Goal: Information Seeking & Learning: Learn about a topic

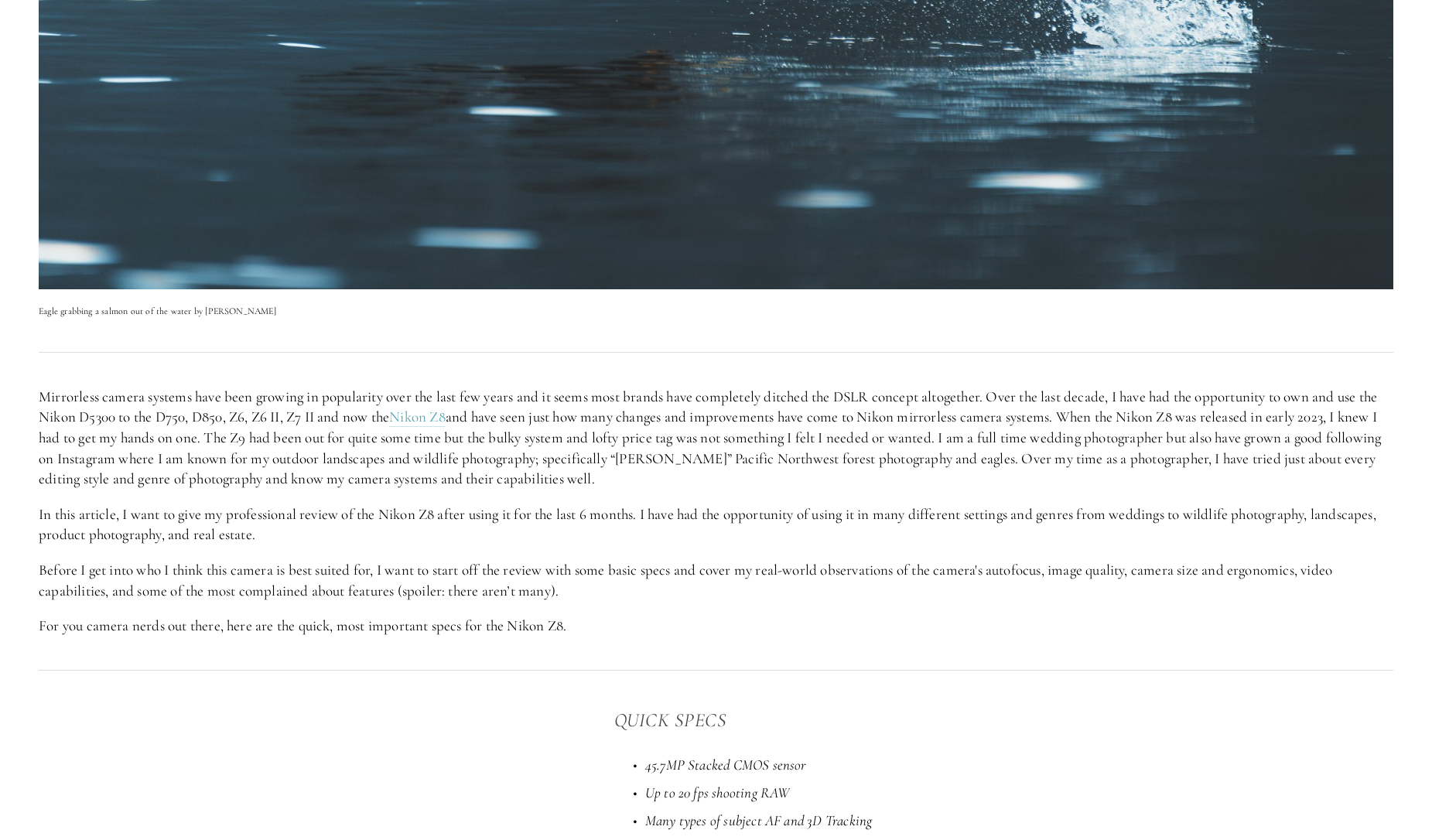
scroll to position [717, 0]
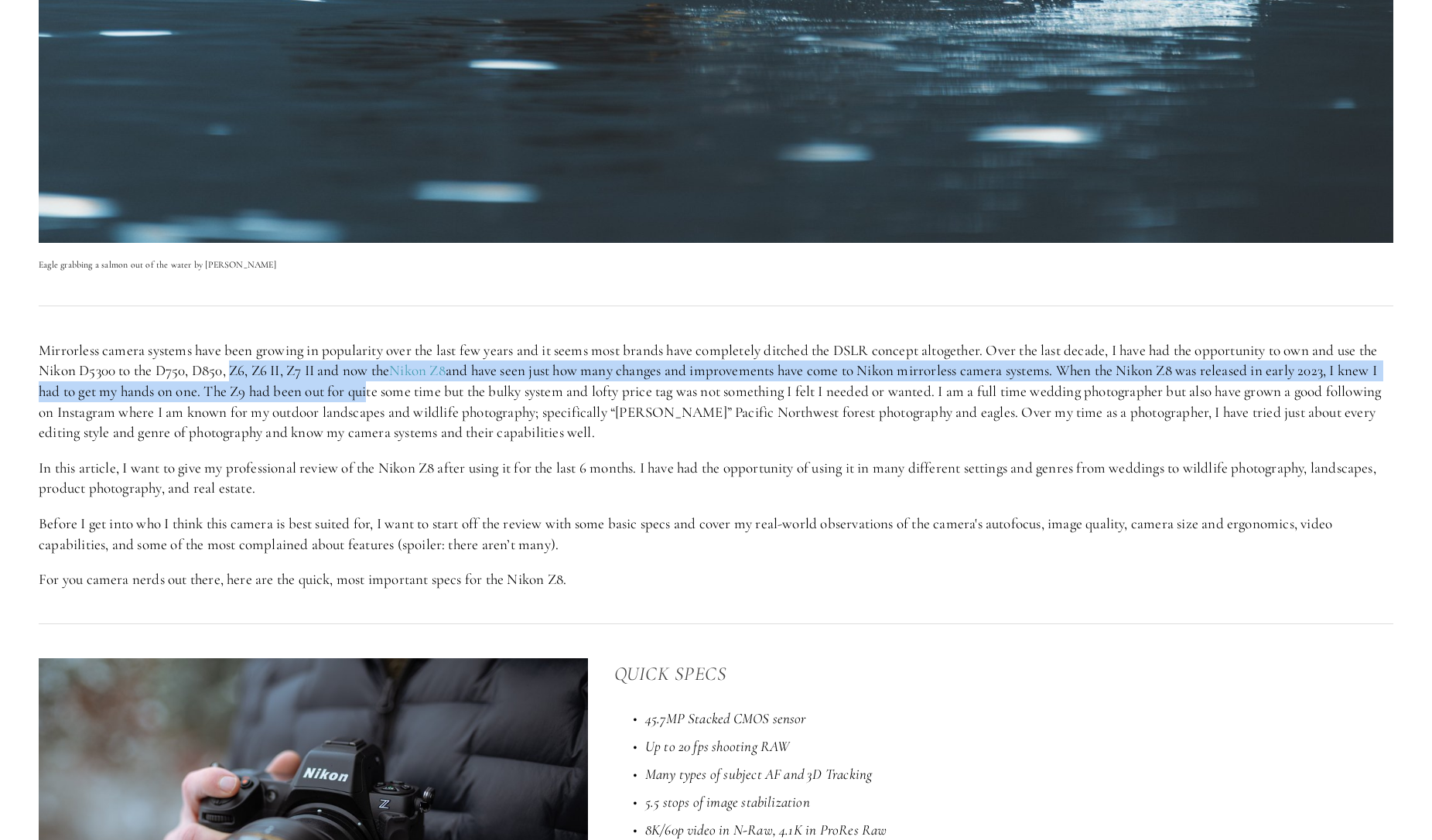
drag, startPoint x: 235, startPoint y: 373, endPoint x: 378, endPoint y: 382, distance: 143.3
click at [378, 382] on p "Mirrorless camera systems have been growing in popularity over the last few yea…" at bounding box center [716, 391] width 1355 height 103
click at [225, 393] on p "Mirrorless camera systems have been growing in popularity over the last few yea…" at bounding box center [716, 391] width 1355 height 103
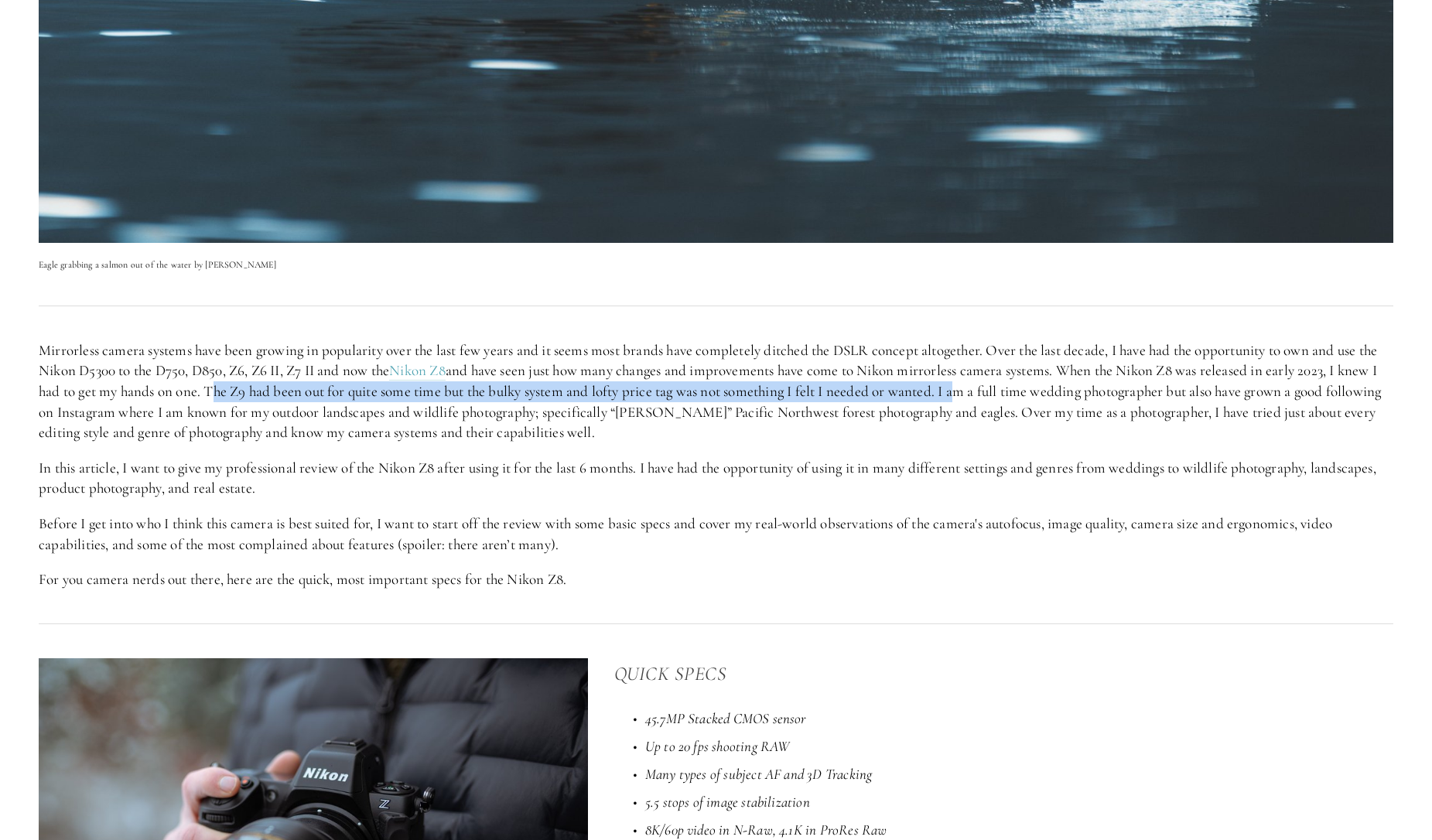
drag, startPoint x: 218, startPoint y: 393, endPoint x: 967, endPoint y: 391, distance: 749.0
click at [967, 391] on p "Mirrorless camera systems have been growing in popularity over the last few yea…" at bounding box center [716, 391] width 1355 height 103
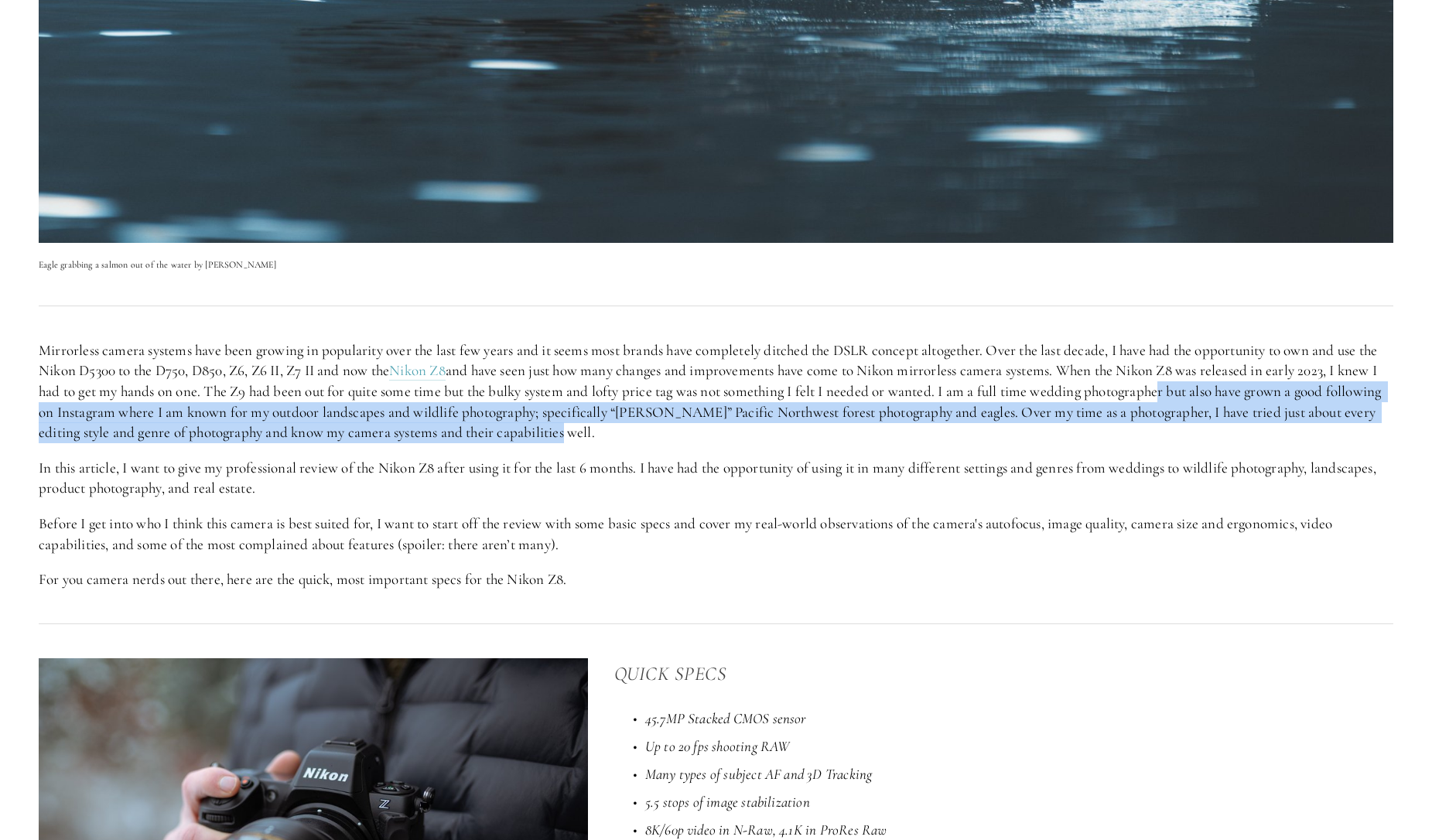
drag, startPoint x: 1174, startPoint y: 391, endPoint x: 865, endPoint y: 428, distance: 311.2
click at [865, 428] on p "Mirrorless camera systems have been growing in popularity over the last few yea…" at bounding box center [716, 391] width 1355 height 103
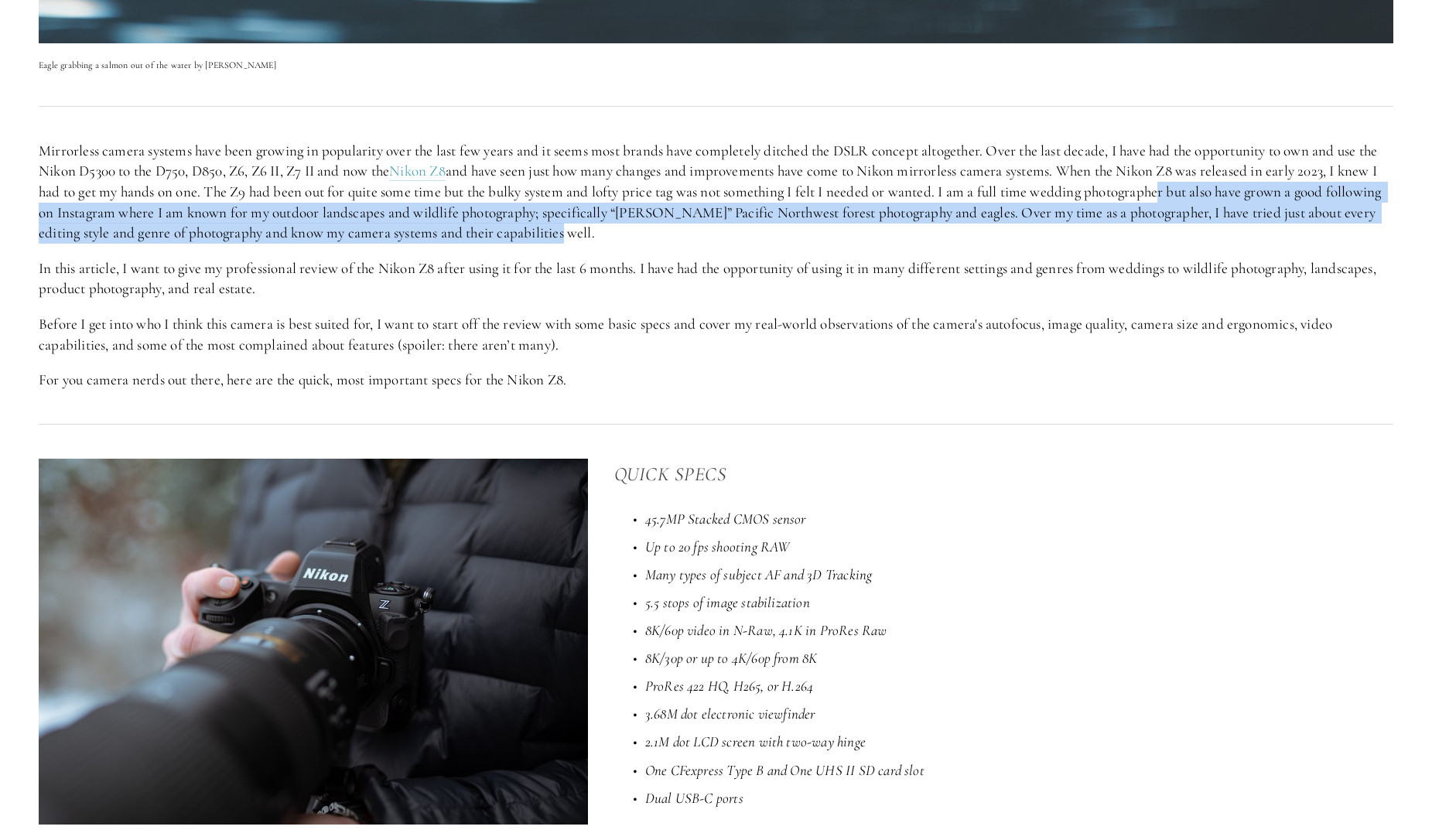
scroll to position [958, 0]
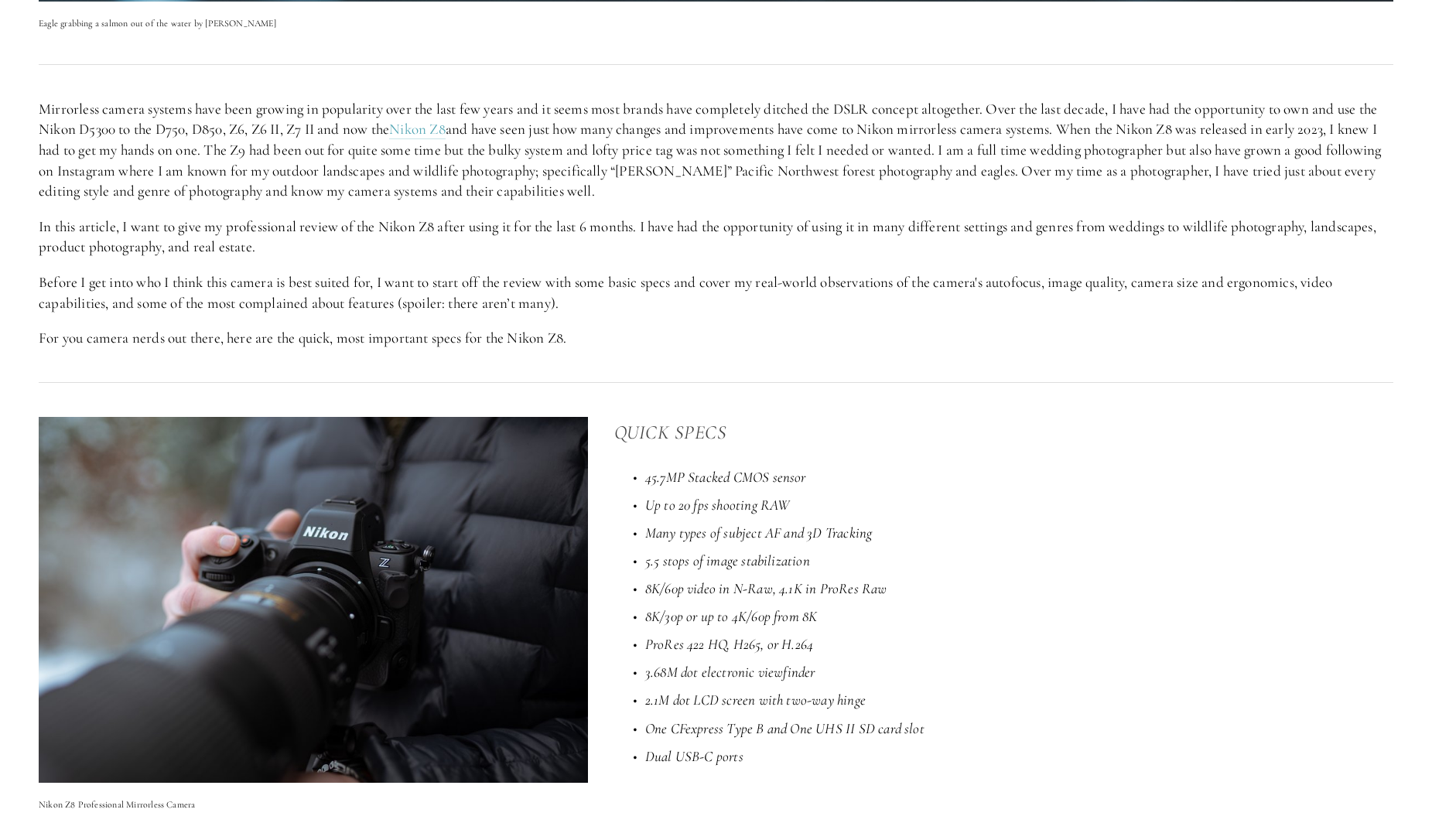
click at [694, 510] on em "Up to 20 fps shooting RAW" at bounding box center [718, 505] width 146 height 18
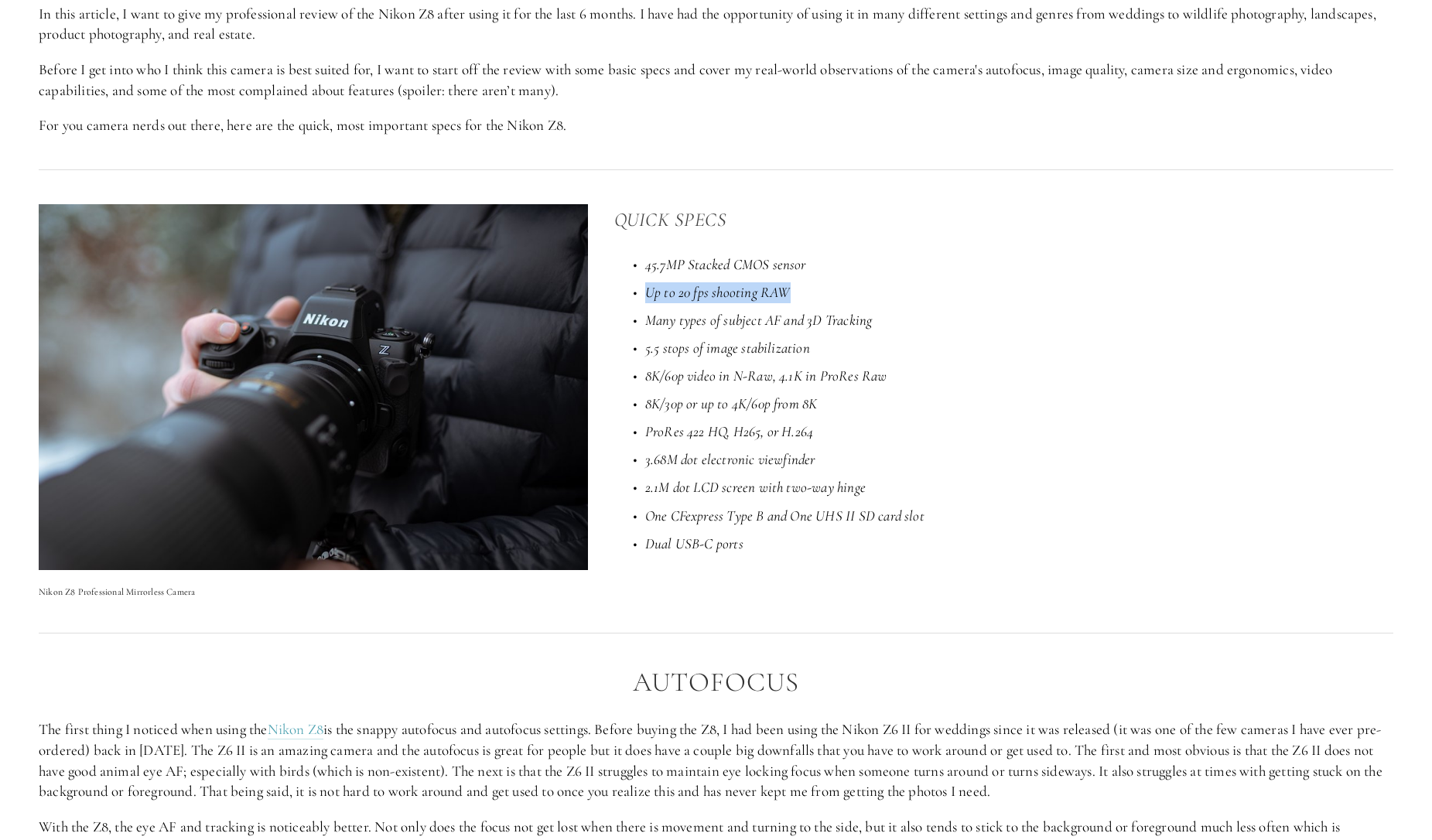
scroll to position [1201, 0]
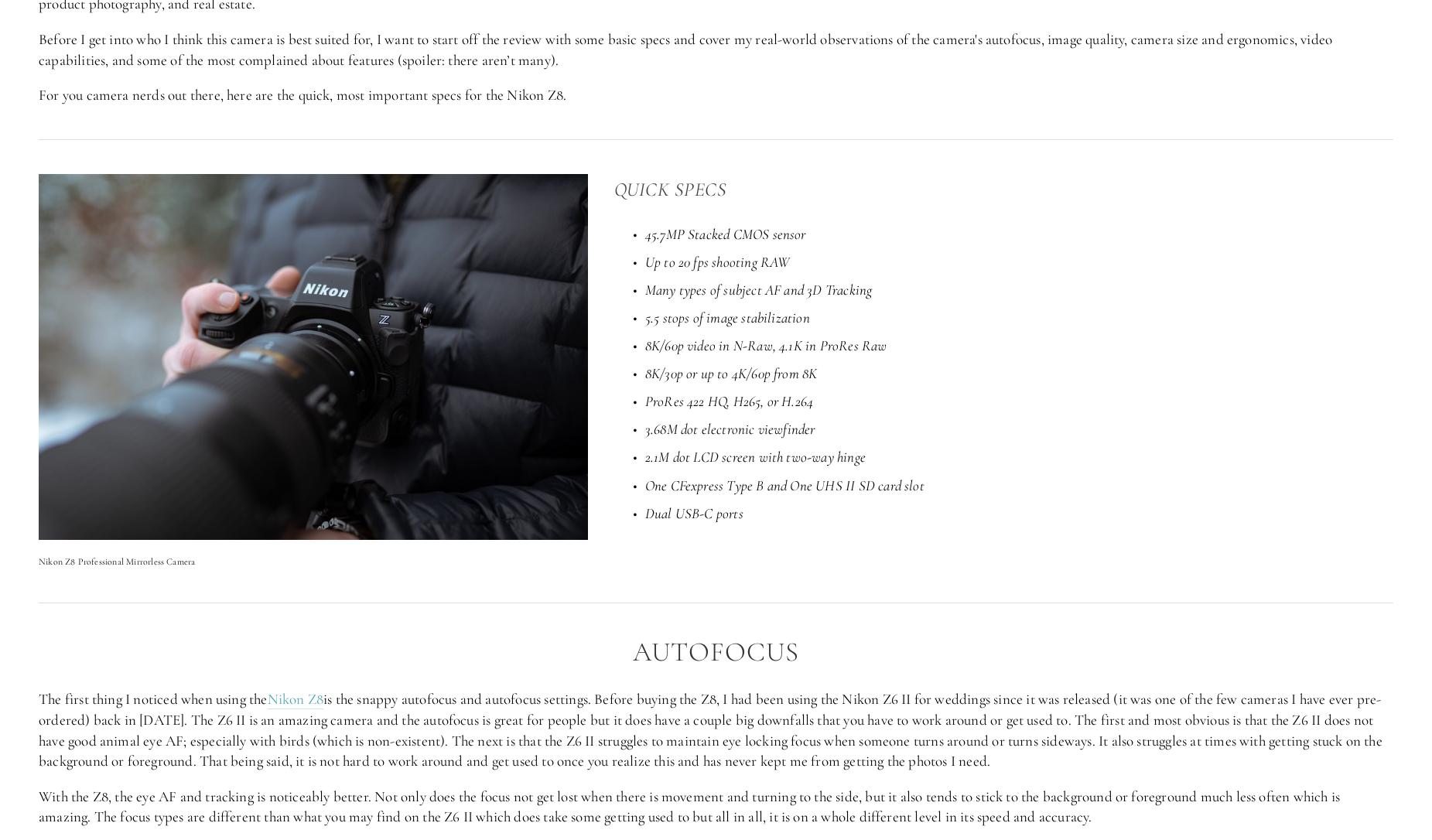
click at [719, 322] on em "5.5 stops of image stabilization" at bounding box center [728, 318] width 165 height 18
click at [863, 351] on em "8K/60p video in N-Raw, 4.1K in ProRes Raw" at bounding box center [766, 345] width 242 height 18
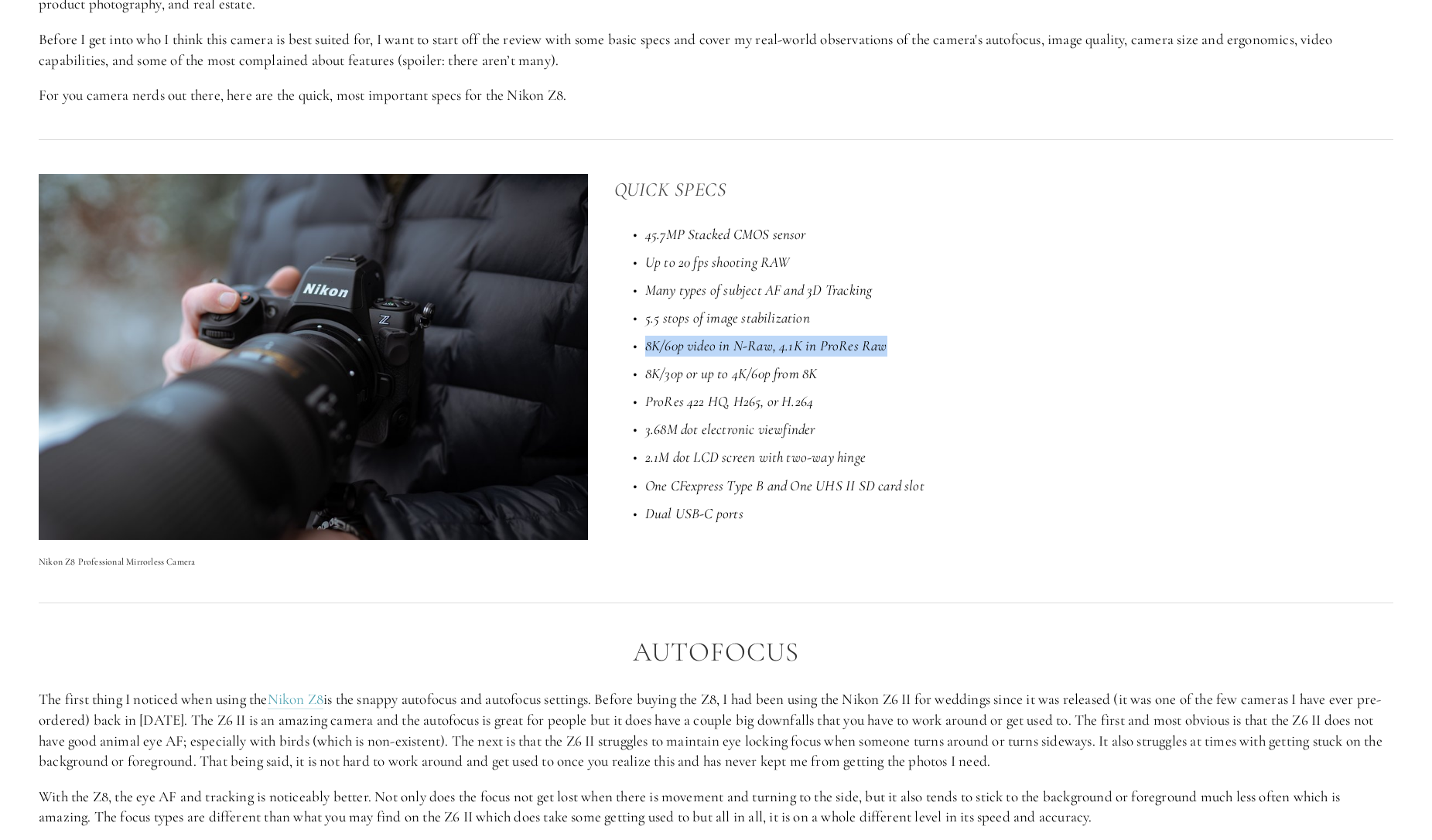
click at [863, 351] on em "8K/60p video in N-Raw, 4.1K in ProRes Raw" at bounding box center [766, 345] width 242 height 18
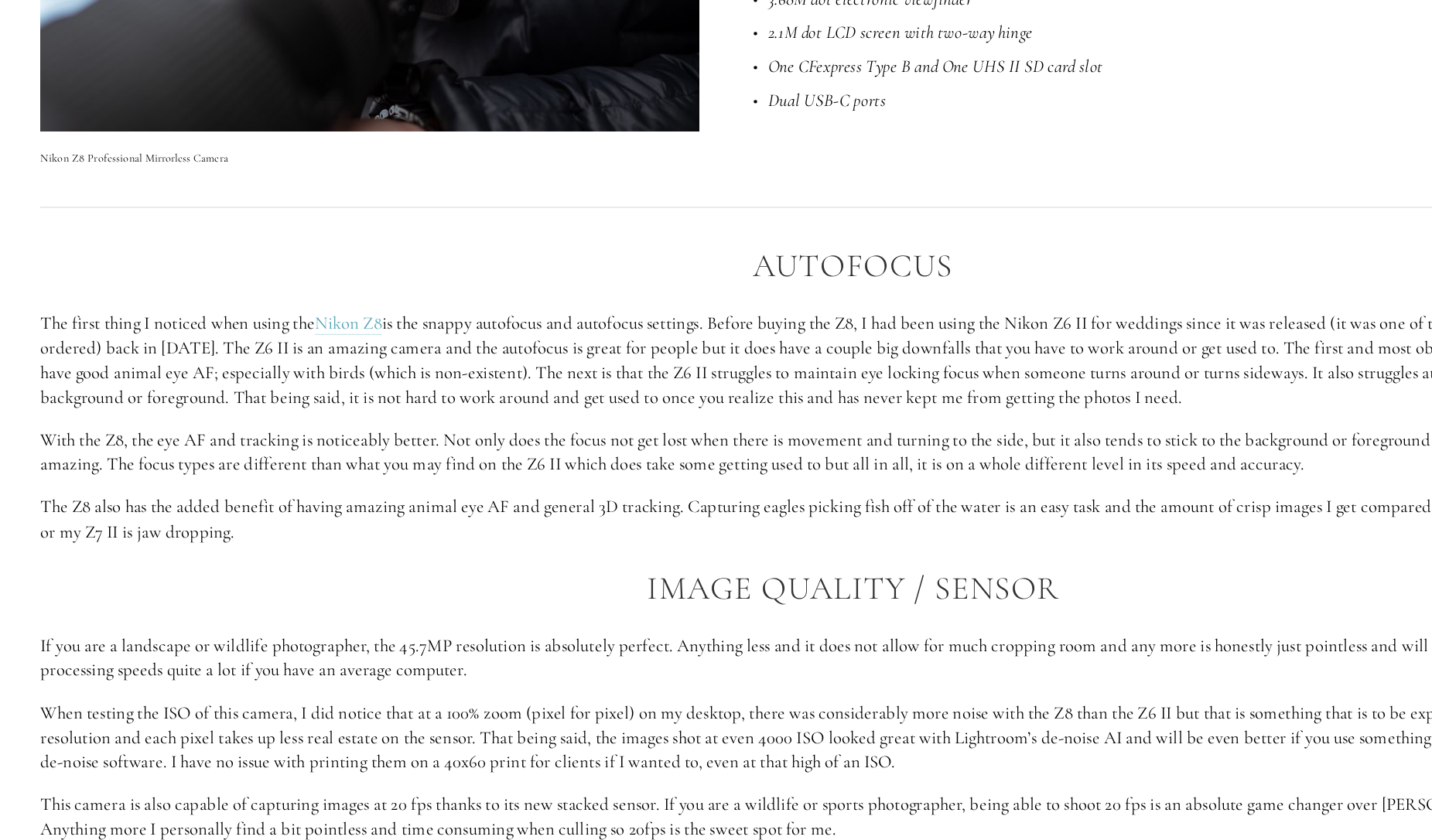
scroll to position [1569, 0]
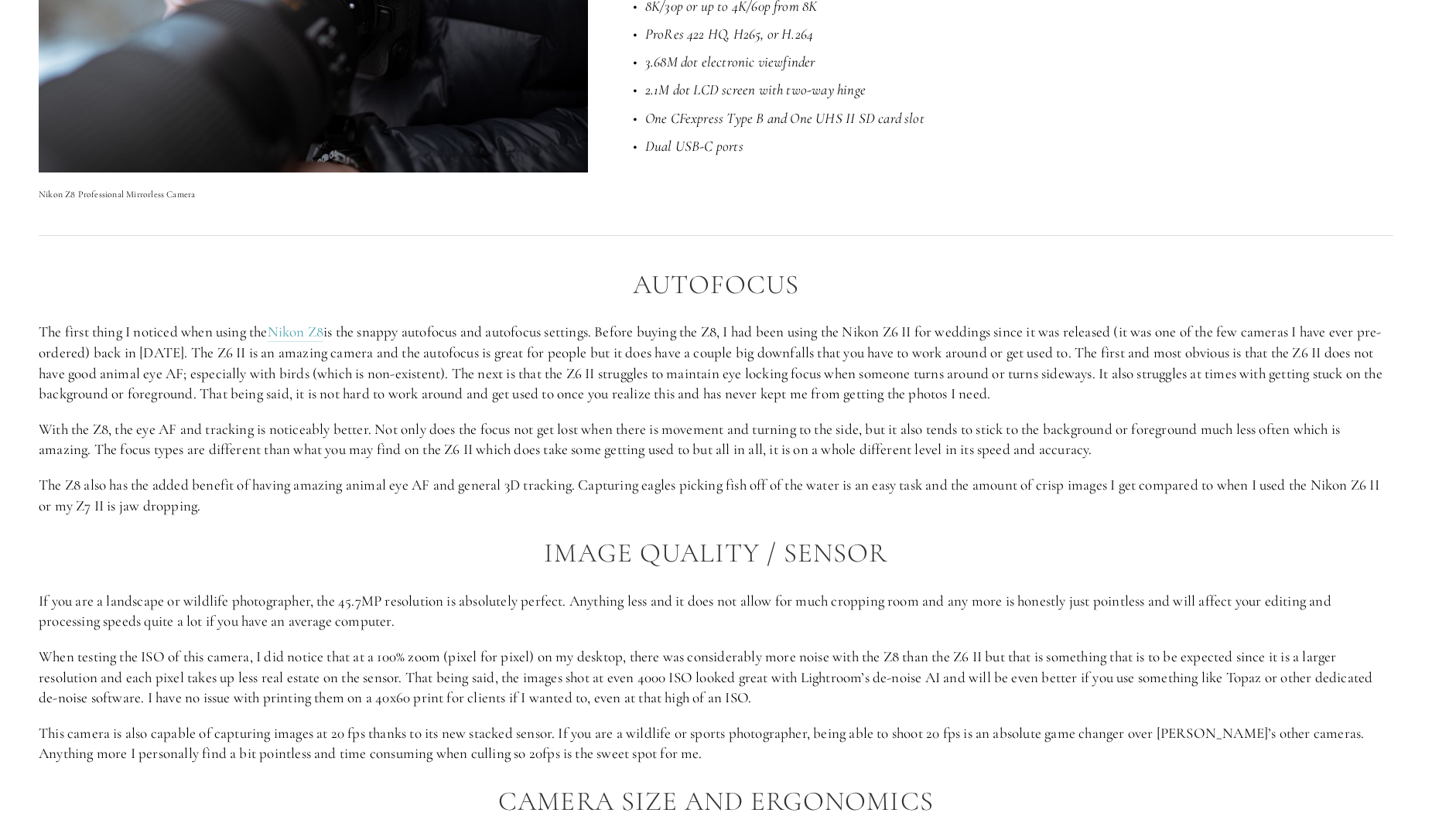
click at [709, 376] on p "The first thing I noticed when using the Nikon Z8 is the snappy autofocus and a…" at bounding box center [716, 363] width 1355 height 82
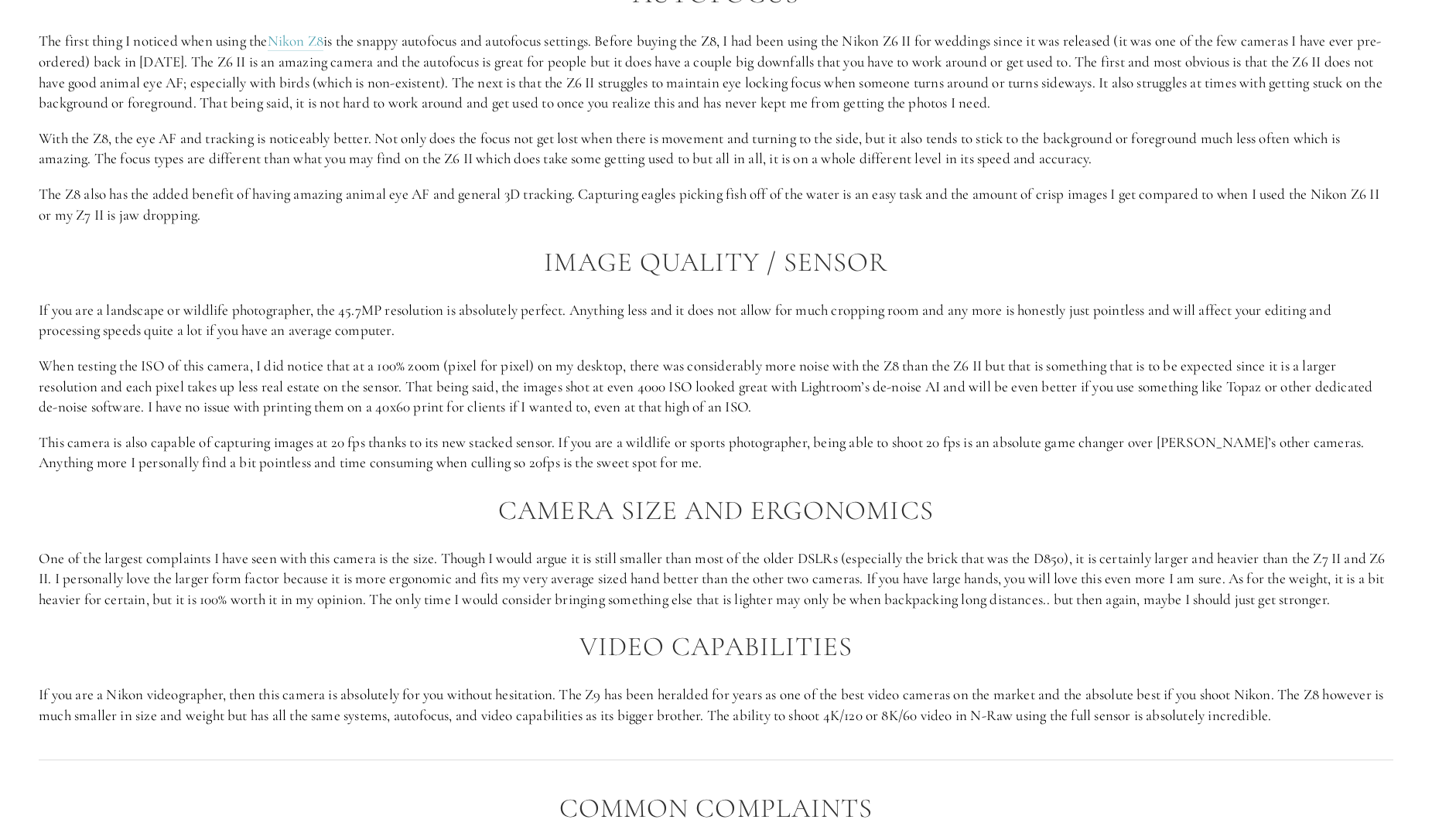
scroll to position [1863, 0]
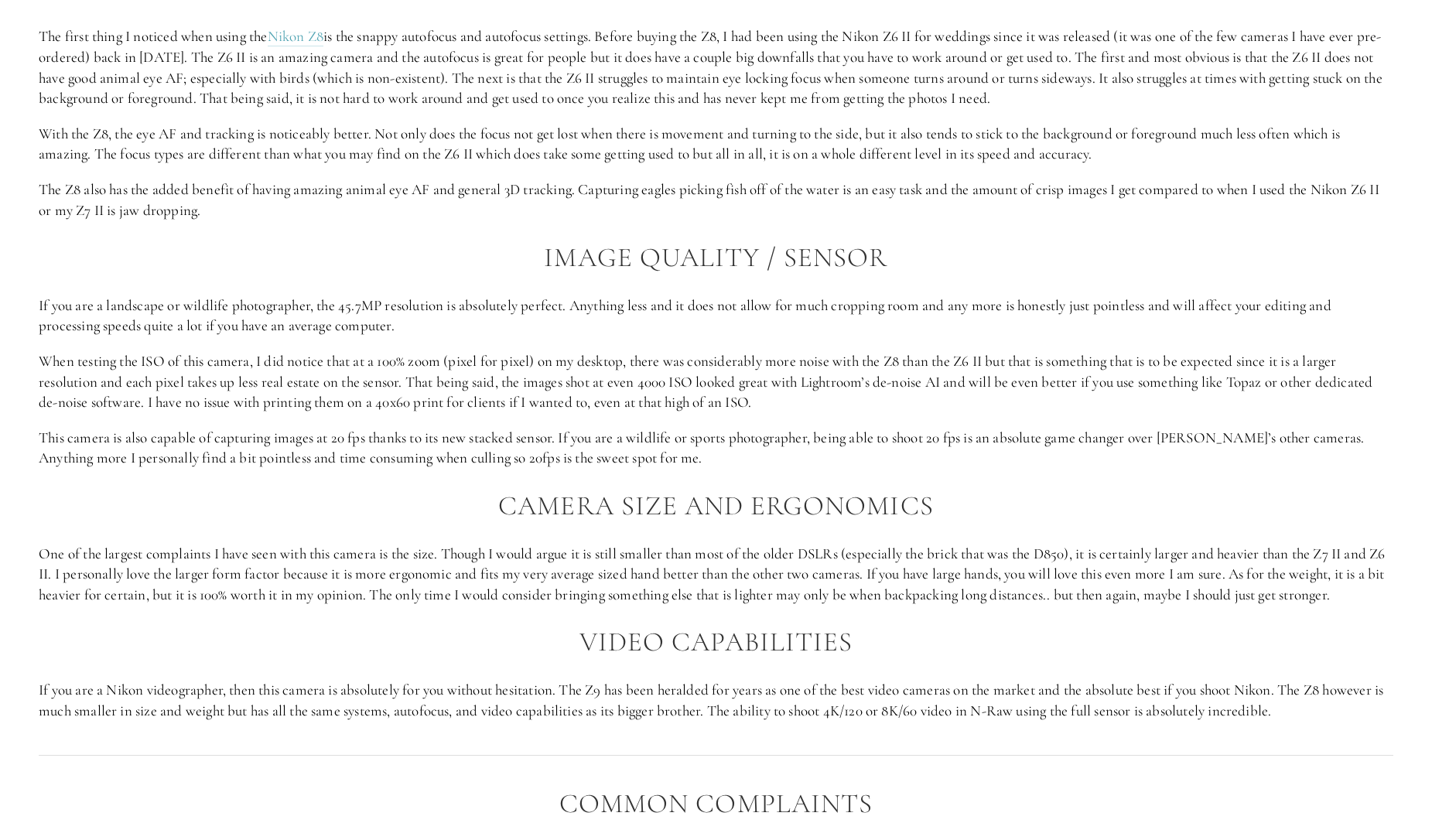
click at [200, 141] on p "With the Z8, the eye AF and tracking is noticeably better. Not only does the fo…" at bounding box center [716, 144] width 1355 height 41
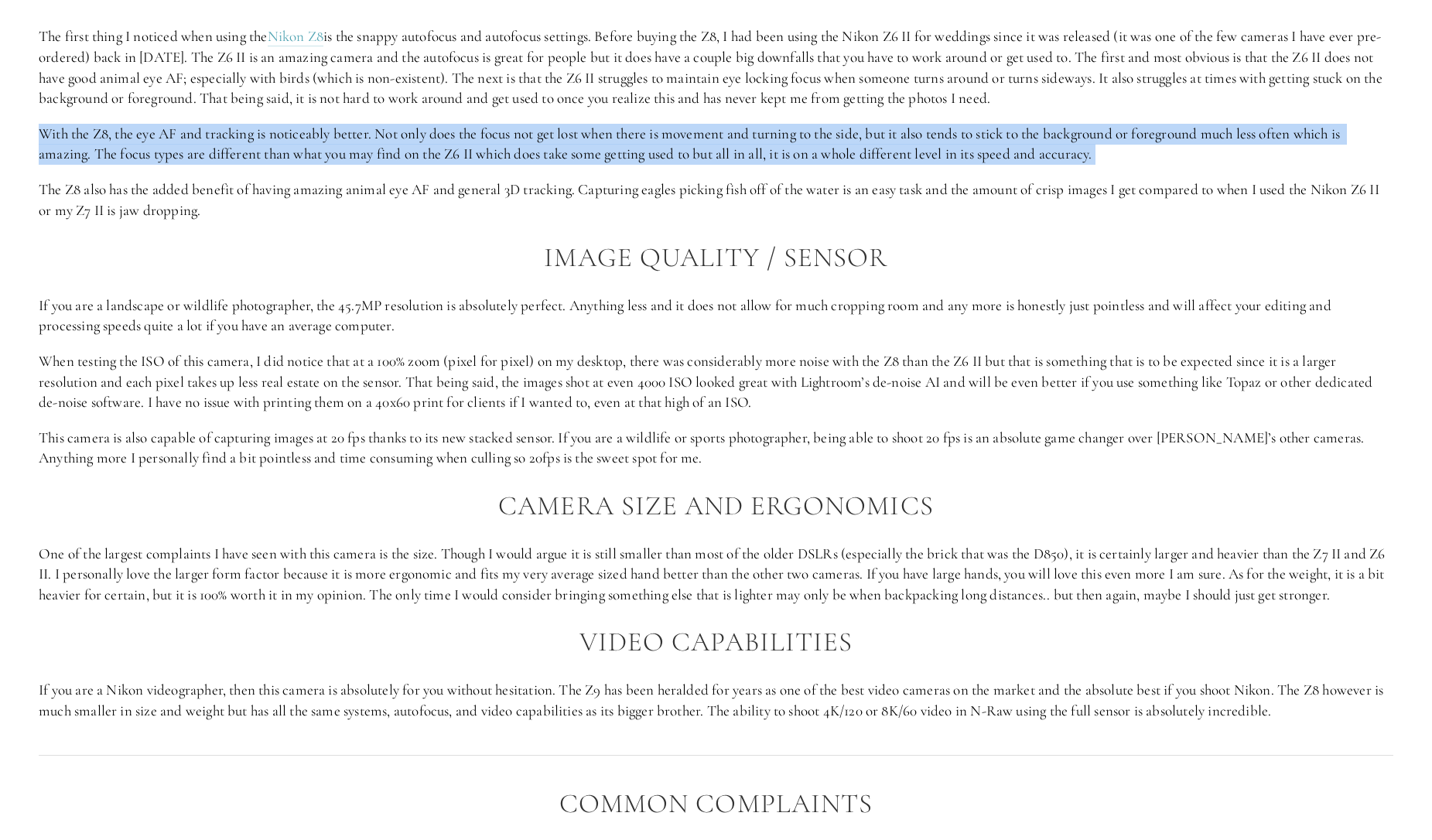
click at [200, 141] on p "With the Z8, the eye AF and tracking is noticeably better. Not only does the fo…" at bounding box center [716, 144] width 1355 height 41
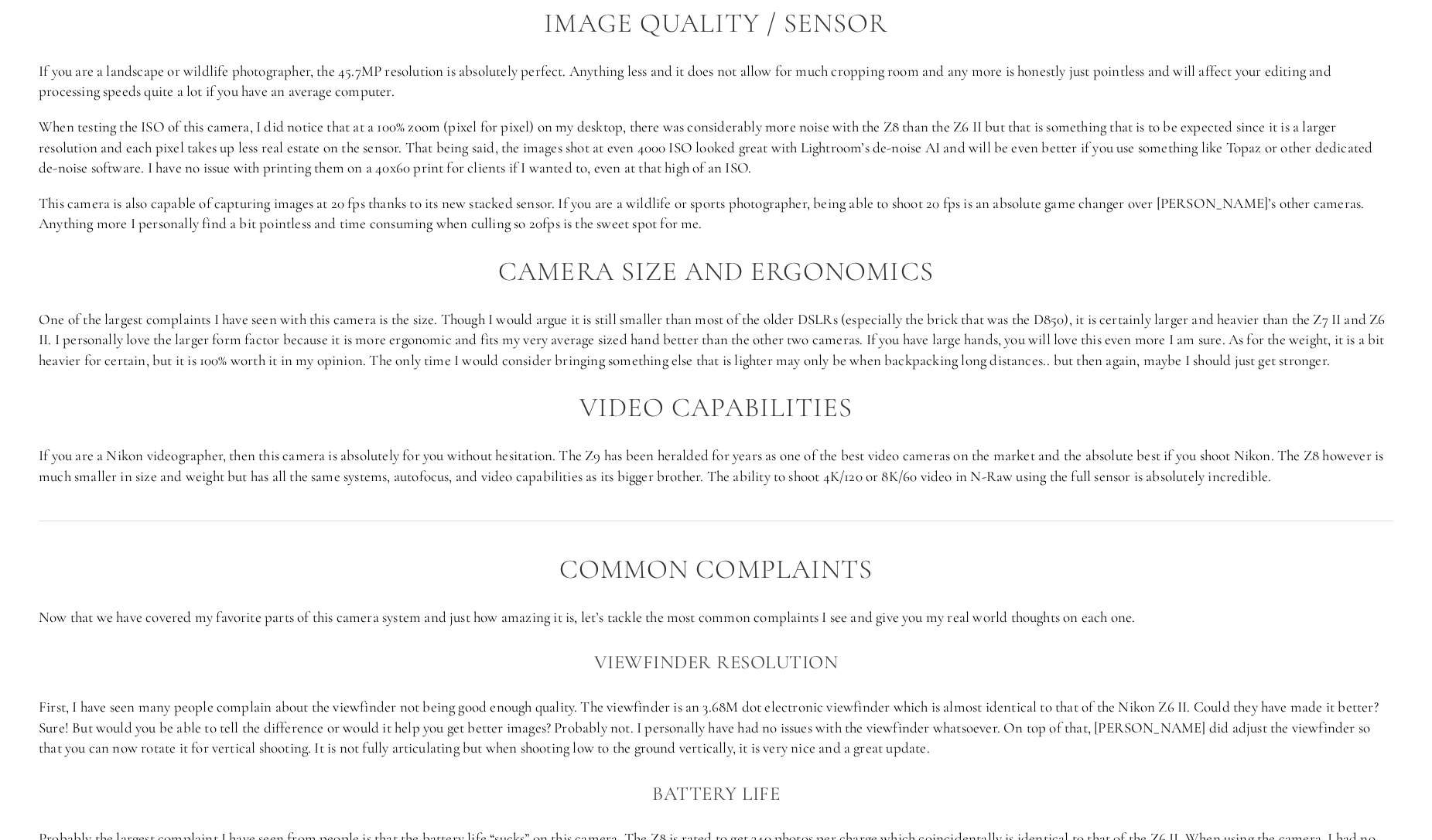
scroll to position [2097, 0]
drag, startPoint x: 412, startPoint y: 152, endPoint x: 810, endPoint y: 170, distance: 398.4
click at [810, 170] on p "When testing the ISO of this camera, I did notice that at a 100% zoom (pixel fo…" at bounding box center [716, 149] width 1355 height 61
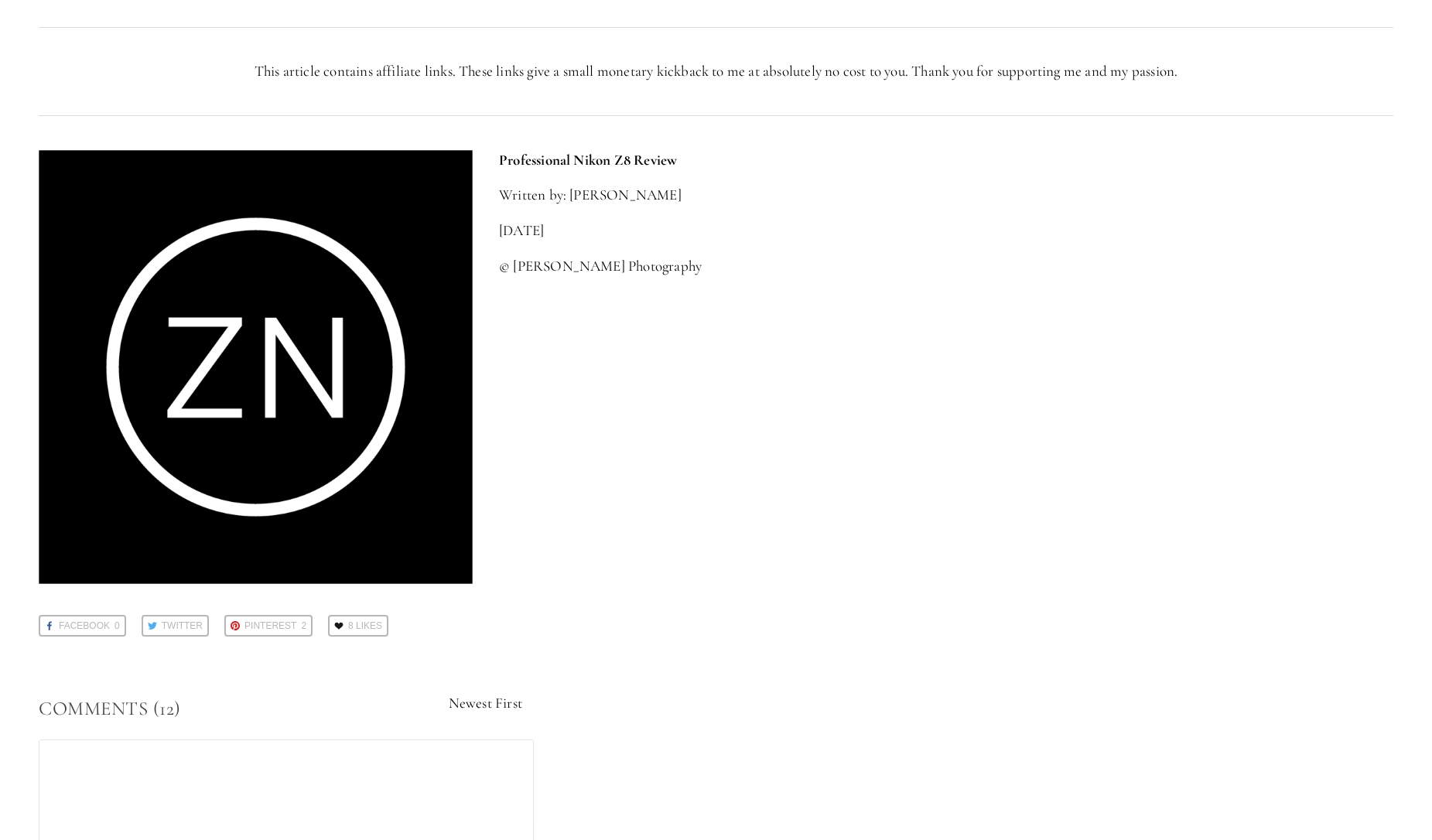
scroll to position [3912, 0]
